Goal: Communication & Community: Answer question/provide support

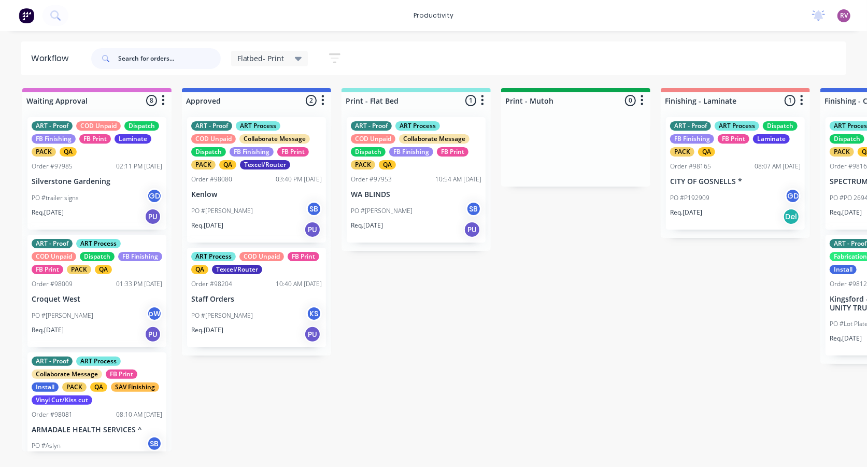
click at [170, 64] on input "text" at bounding box center [169, 58] width 103 height 21
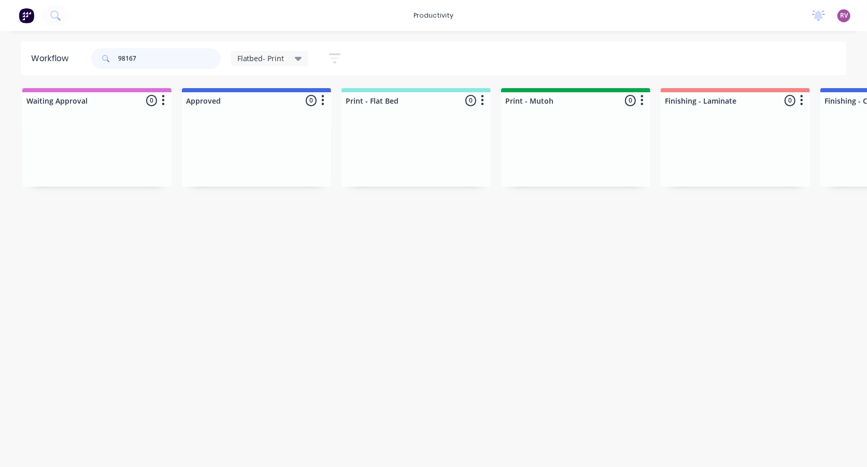
type input "98167"
click at [285, 61] on div "Flatbed- Print" at bounding box center [269, 58] width 65 height 9
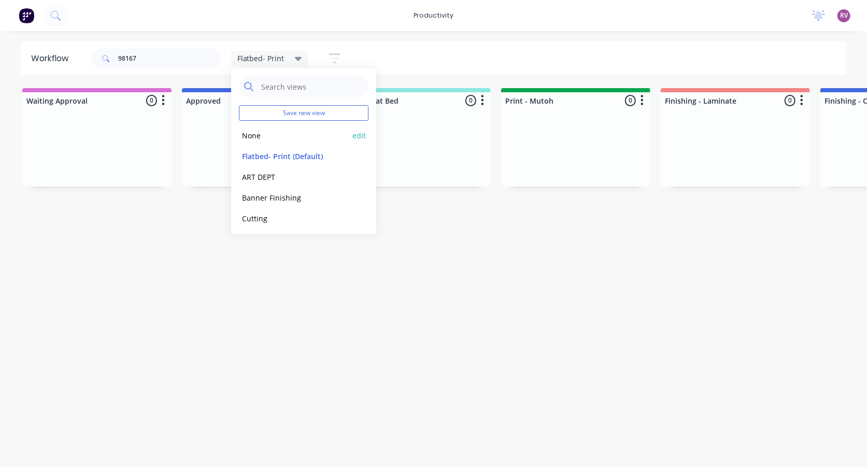
click at [267, 137] on button "None" at bounding box center [294, 136] width 110 height 12
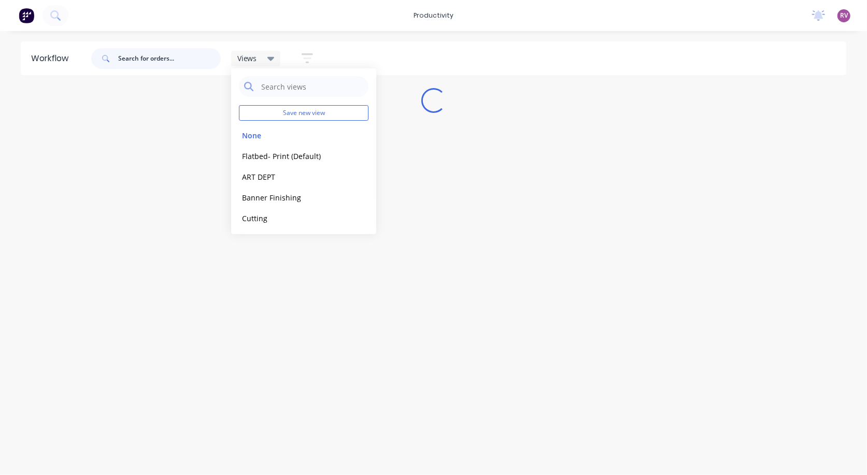
click at [160, 61] on input "text" at bounding box center [169, 58] width 103 height 21
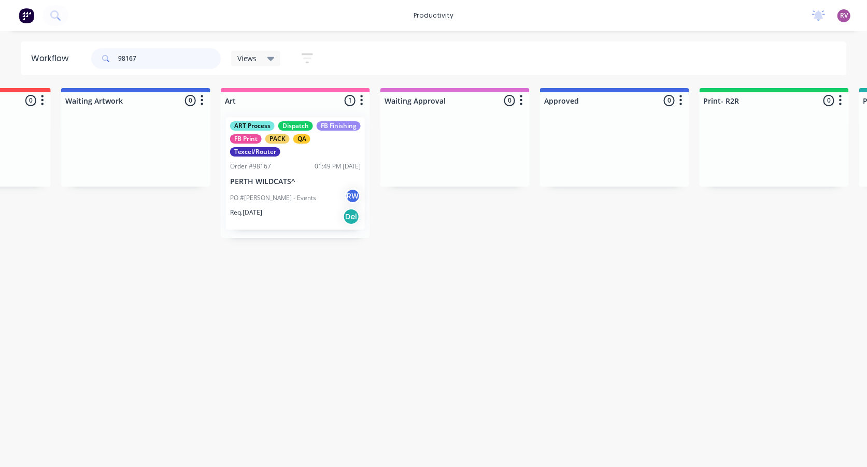
scroll to position [0, 597]
type input "98167"
click at [323, 210] on div "Req. [DATE] Del" at bounding box center [298, 217] width 131 height 18
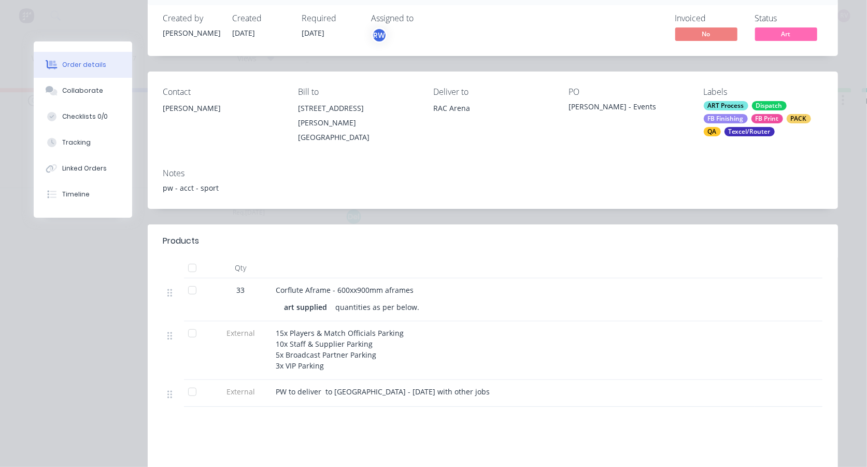
scroll to position [74, 0]
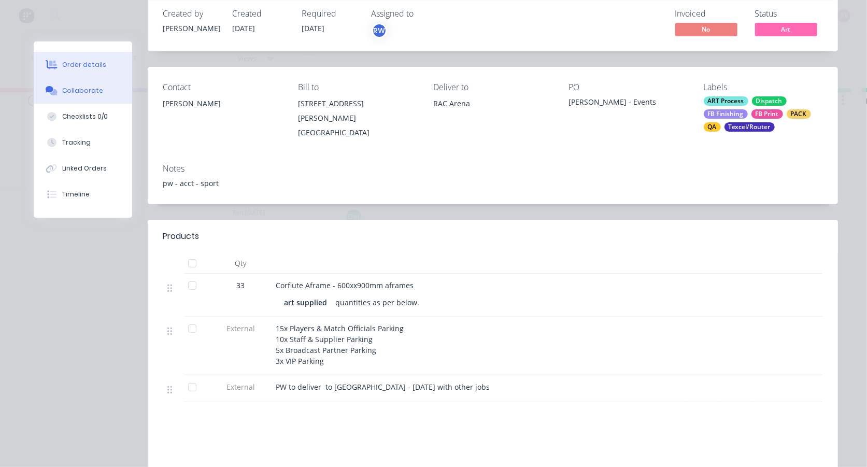
click at [78, 91] on div "Collaborate" at bounding box center [82, 90] width 41 height 9
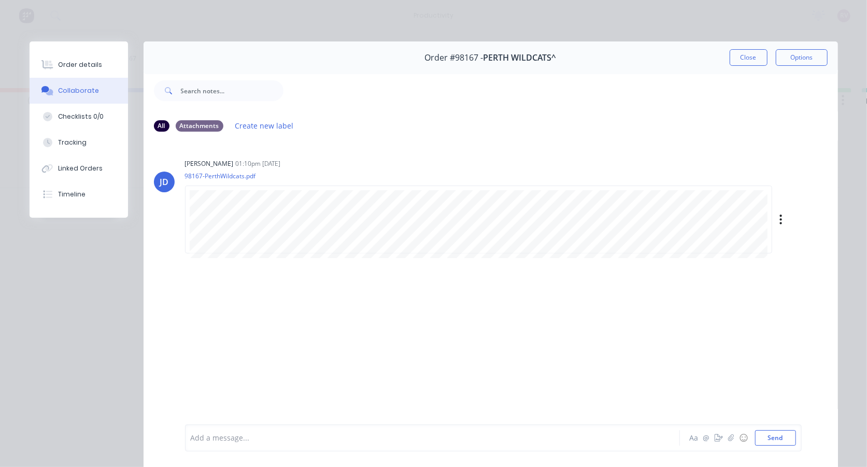
scroll to position [2, 0]
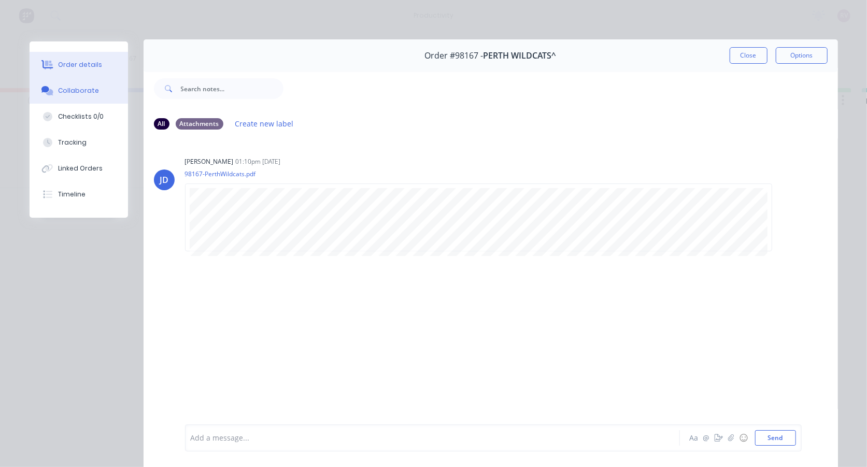
click at [86, 64] on div "Order details" at bounding box center [80, 64] width 44 height 9
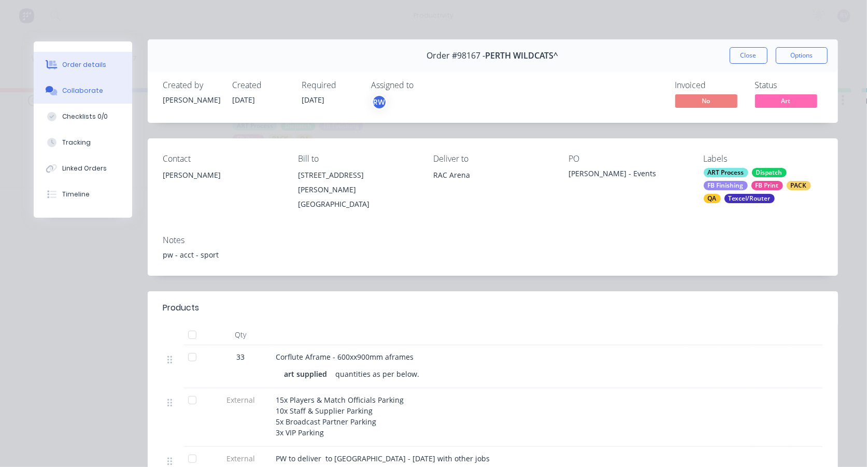
click at [79, 86] on div "Collaborate" at bounding box center [82, 90] width 41 height 9
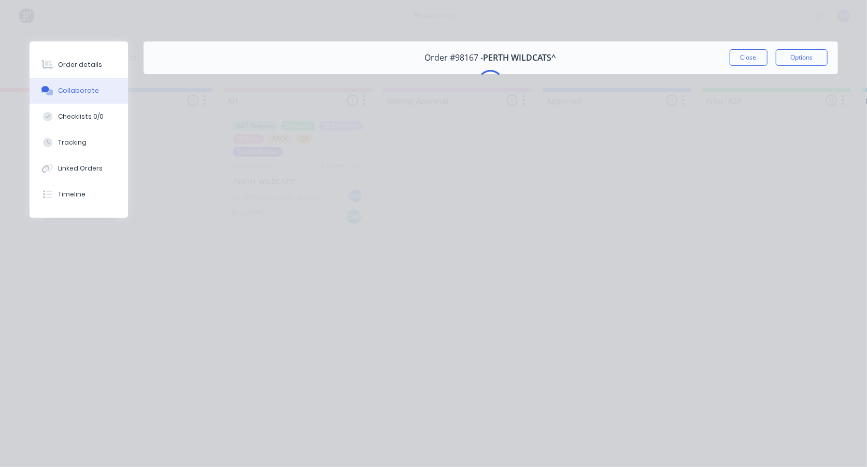
scroll to position [0, 0]
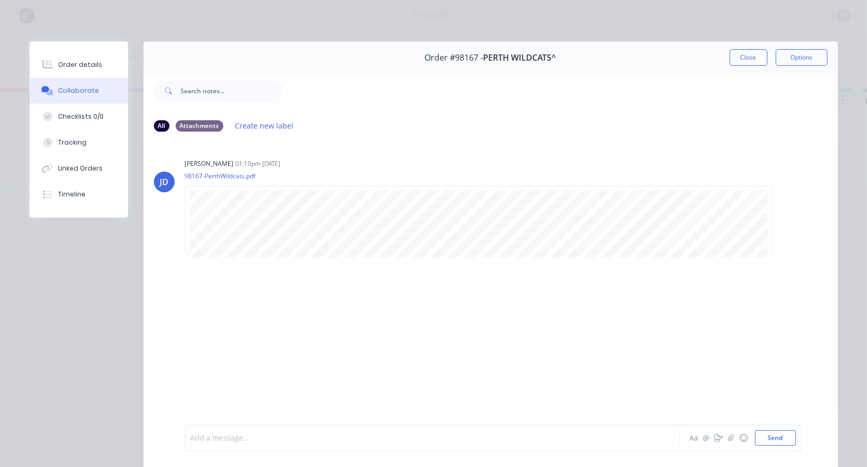
click at [253, 434] on div at bounding box center [417, 438] width 453 height 11
click at [785, 439] on button "Send" at bounding box center [775, 438] width 41 height 16
click at [739, 59] on button "Close" at bounding box center [748, 57] width 38 height 17
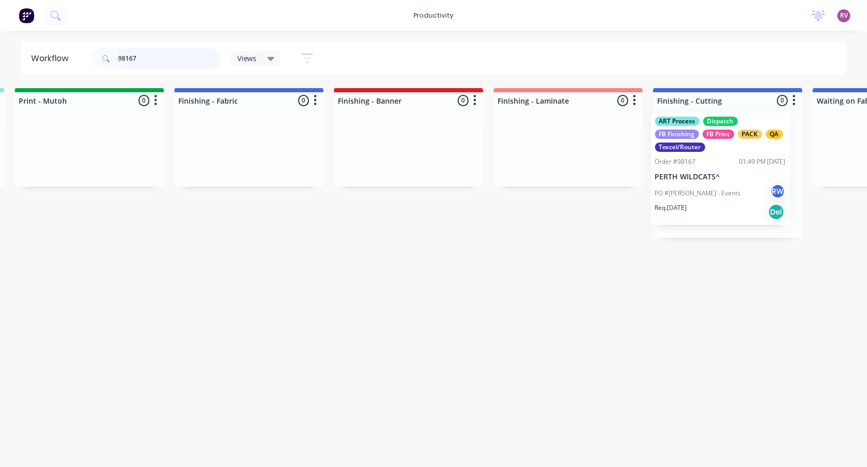
drag, startPoint x: 302, startPoint y: 192, endPoint x: 727, endPoint y: 186, distance: 424.8
click at [727, 186] on div "Submitted 0 Sort By Created date Required date Order number Customer name Most …" at bounding box center [219, 163] width 3981 height 150
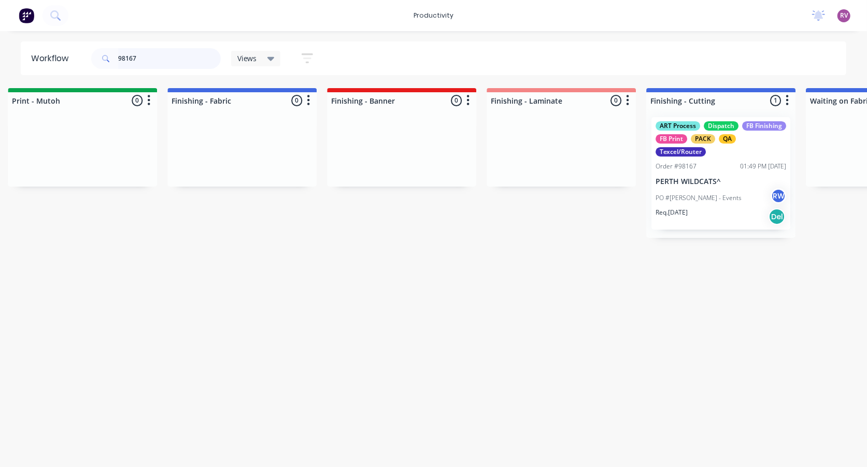
drag, startPoint x: 148, startPoint y: 59, endPoint x: 91, endPoint y: 59, distance: 57.0
click at [91, 59] on div "98167 Views Save new view None edit Flatbed- Print (Default) edit ART DEPT edit…" at bounding box center [206, 58] width 235 height 31
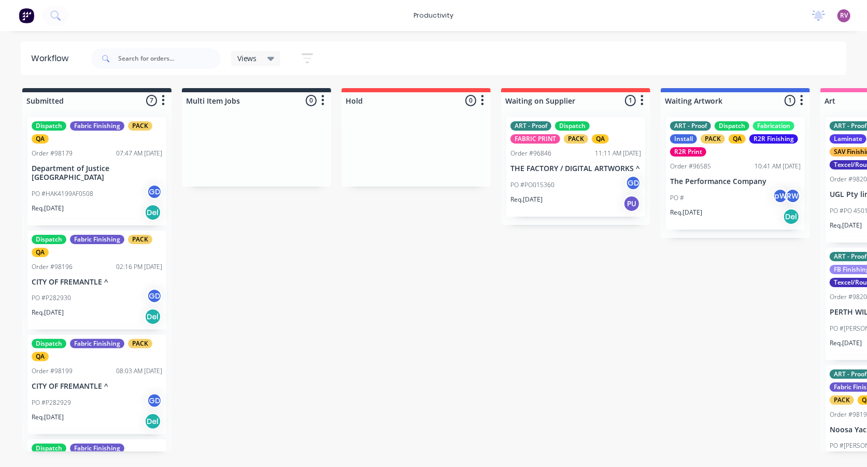
click at [270, 62] on icon at bounding box center [270, 58] width 7 height 11
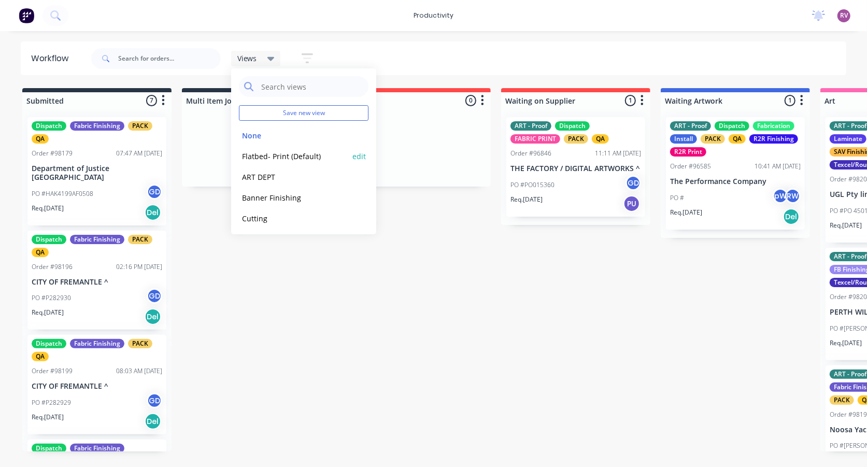
click at [288, 157] on button "Flatbed- Print (Default)" at bounding box center [294, 156] width 110 height 12
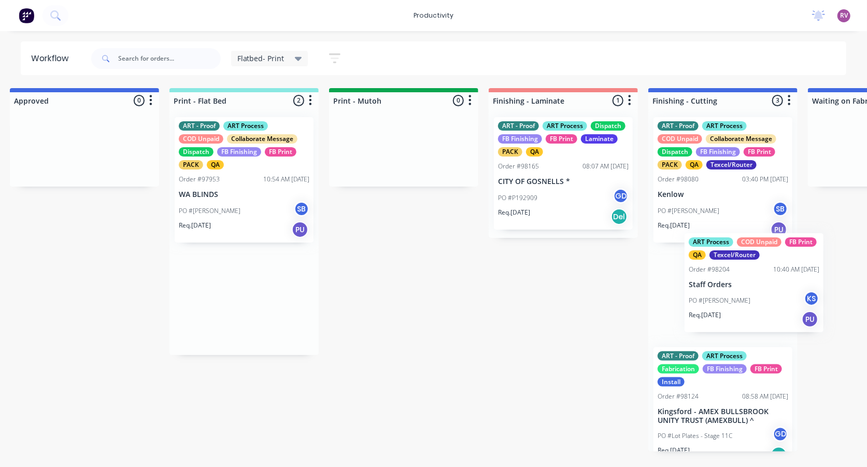
drag, startPoint x: 405, startPoint y: 319, endPoint x: 741, endPoint y: 305, distance: 336.0
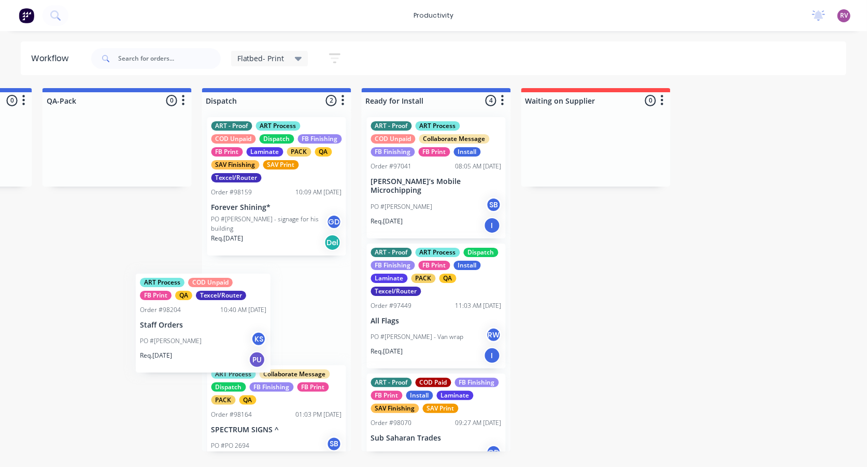
scroll to position [0, 1090]
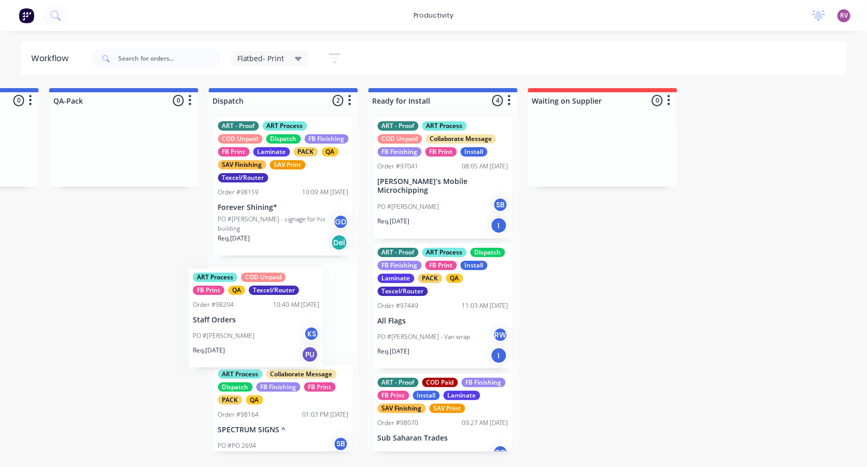
drag, startPoint x: 101, startPoint y: 304, endPoint x: 260, endPoint y: 322, distance: 159.5
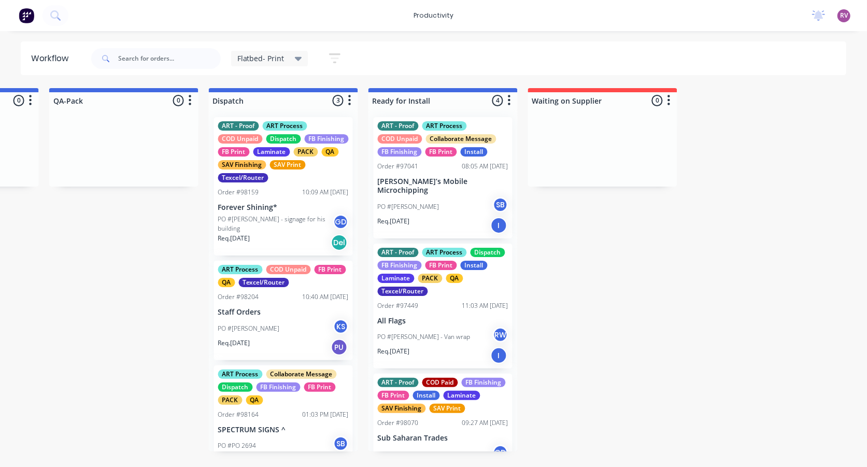
click at [283, 317] on div "ART Process COD Unpaid FB Print QA Texcel/Router Order #98204 10:40 AM [DATE] S…" at bounding box center [283, 310] width 139 height 99
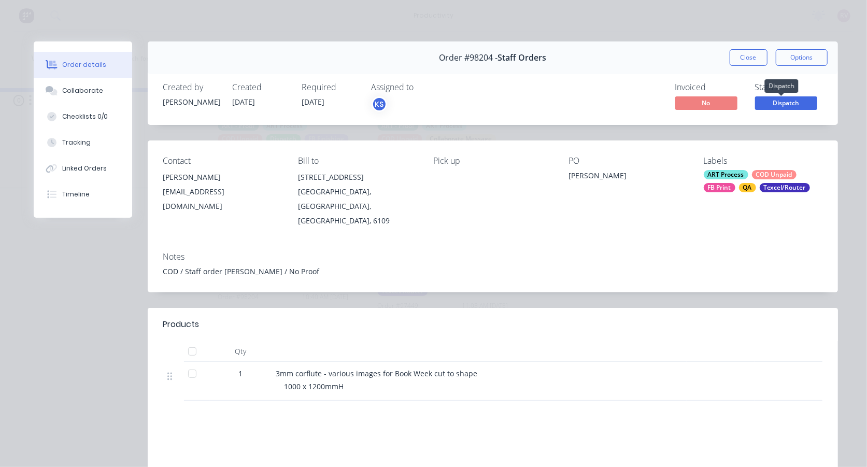
click at [786, 99] on span "Dispatch" at bounding box center [786, 102] width 62 height 13
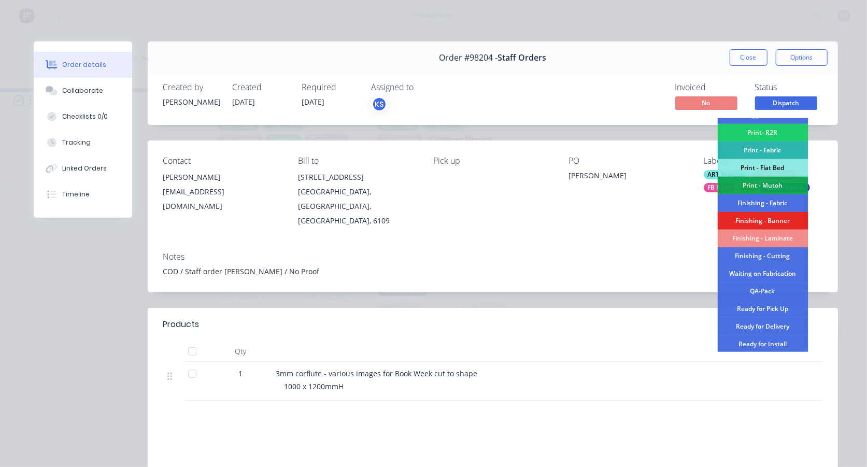
scroll to position [185, 0]
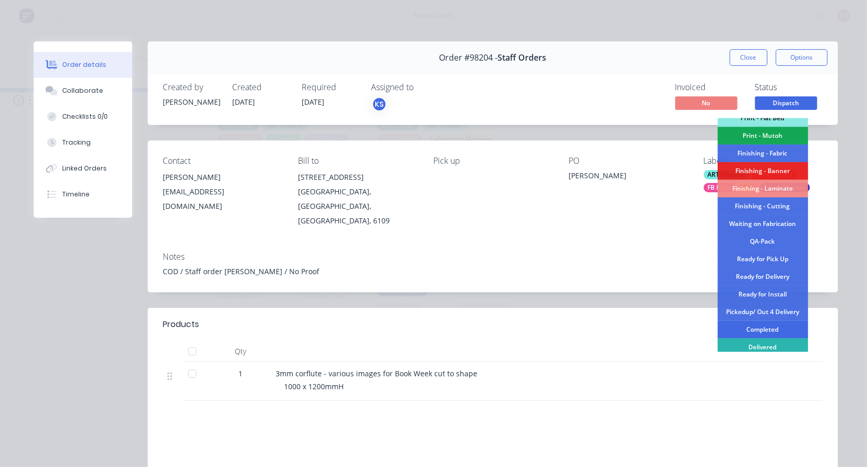
click at [778, 327] on div "Completed" at bounding box center [762, 330] width 91 height 18
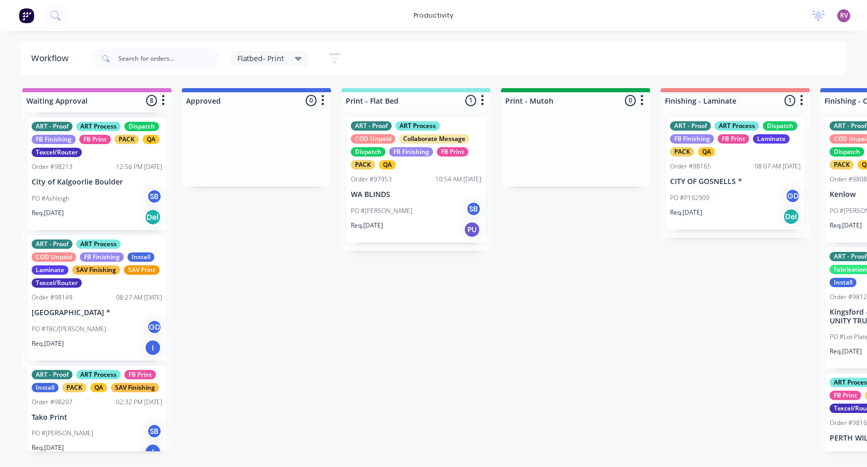
scroll to position [638, 0]
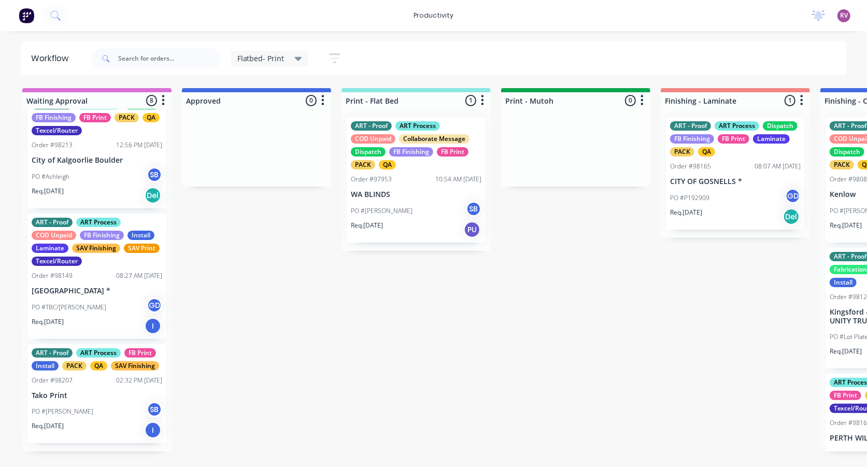
click at [103, 335] on div "Req. [DATE] I" at bounding box center [97, 326] width 131 height 18
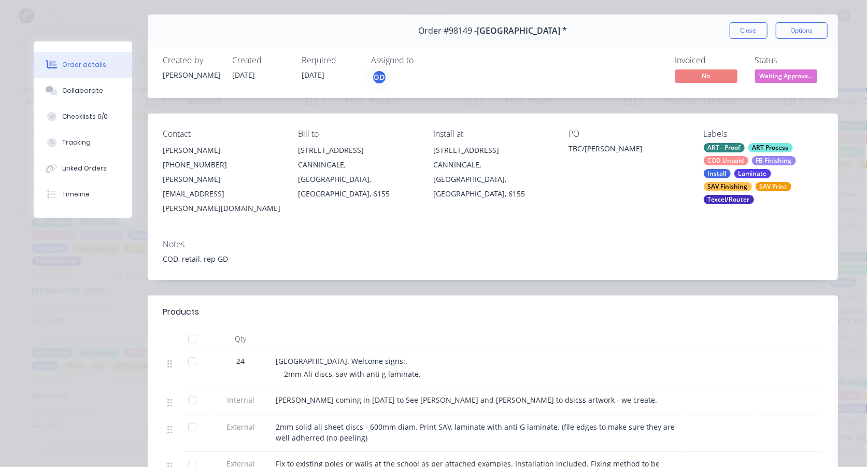
scroll to position [0, 0]
